Goal: Task Accomplishment & Management: Use online tool/utility

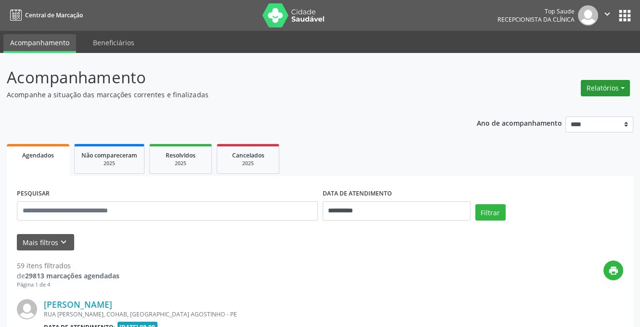
click at [591, 88] on button "Relatórios" at bounding box center [604, 88] width 49 height 16
click at [543, 113] on link "Agendamentos" at bounding box center [577, 108] width 103 height 13
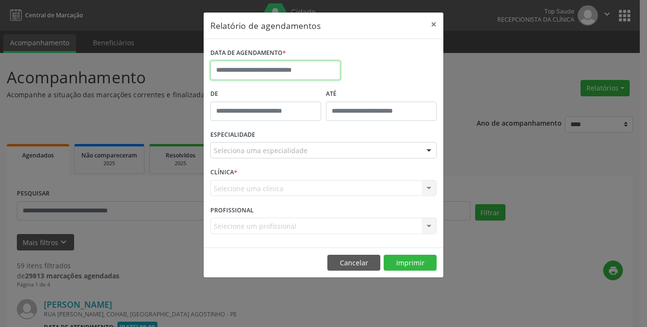
click at [247, 67] on input "text" at bounding box center [275, 70] width 130 height 19
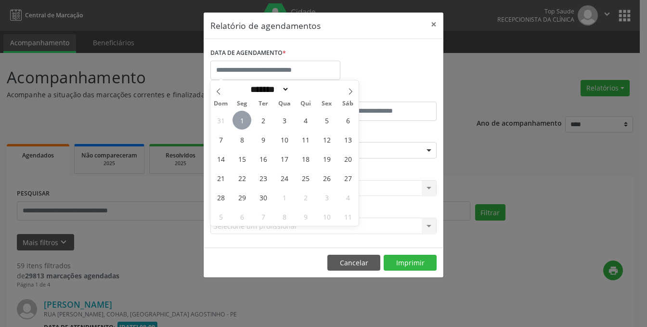
click at [238, 122] on span "1" at bounding box center [241, 120] width 19 height 19
type input "**********"
click at [238, 122] on span "1" at bounding box center [241, 120] width 19 height 19
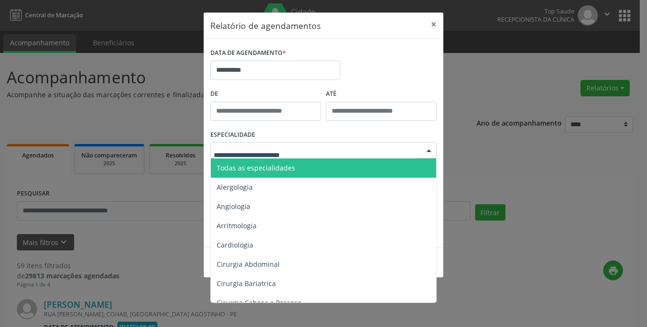
click at [246, 172] on span "Todas as especialidades" at bounding box center [324, 167] width 227 height 19
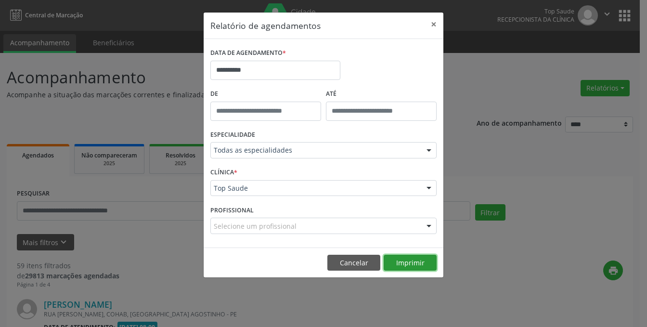
click at [413, 265] on button "Imprimir" at bounding box center [410, 263] width 53 height 16
click at [356, 263] on button "Cancelar" at bounding box center [353, 263] width 53 height 16
